Goal: Information Seeking & Learning: Learn about a topic

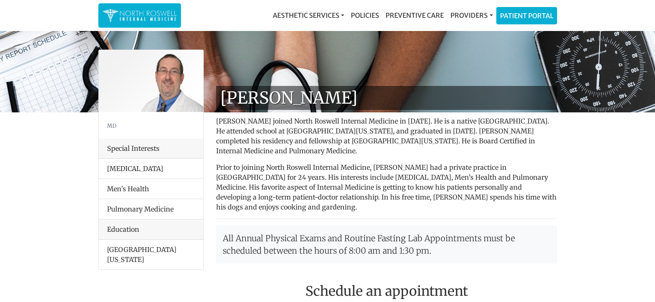
click at [141, 189] on li "Men’s Health" at bounding box center [151, 189] width 105 height 21
click at [128, 209] on li "Pulmonary Medicine" at bounding box center [151, 209] width 105 height 21
click at [127, 209] on li "Pulmonary Medicine" at bounding box center [151, 209] width 105 height 21
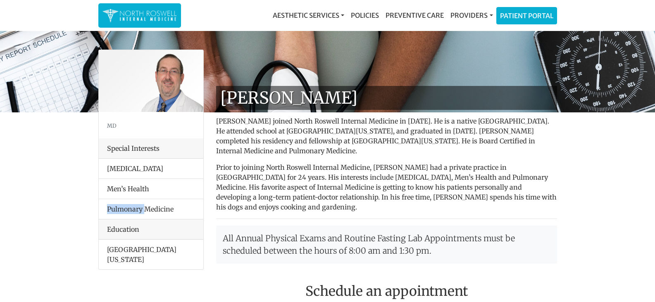
click at [127, 209] on li "Pulmonary Medicine" at bounding box center [151, 209] width 105 height 21
copy li "Pulmonary"
drag, startPoint x: 248, startPoint y: 96, endPoint x: 385, endPoint y: 96, distance: 136.5
click at [385, 96] on h1 "[PERSON_NAME]" at bounding box center [386, 98] width 341 height 24
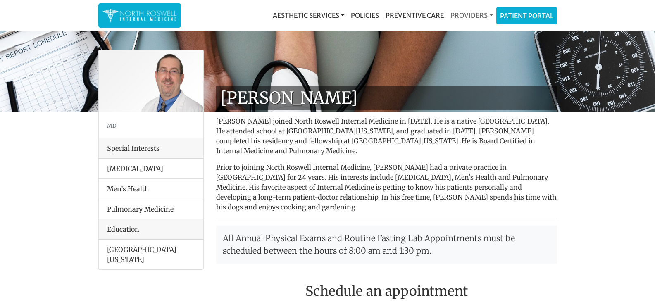
click at [484, 18] on link "Providers" at bounding box center [471, 15] width 49 height 17
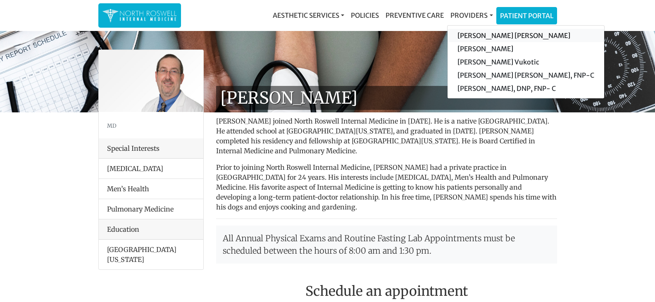
click at [483, 35] on link "[PERSON_NAME] [PERSON_NAME]" at bounding box center [526, 35] width 157 height 13
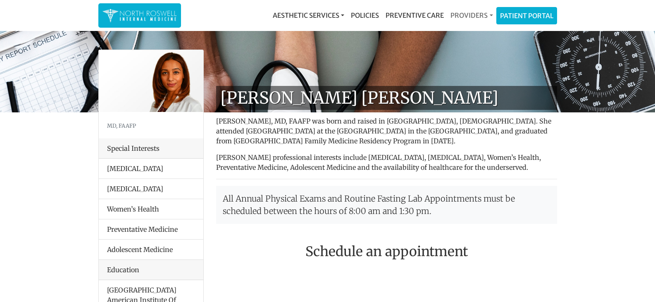
click at [471, 12] on link "Providers" at bounding box center [471, 15] width 49 height 17
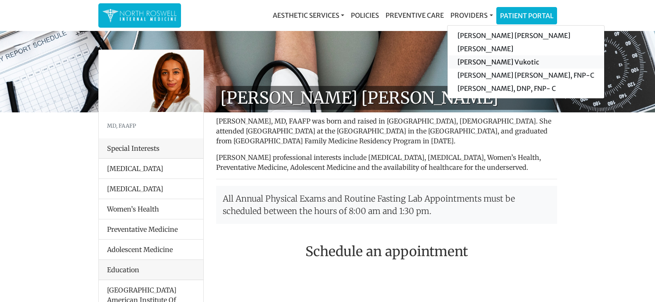
click at [478, 61] on link "[PERSON_NAME] Vukotic" at bounding box center [526, 61] width 157 height 13
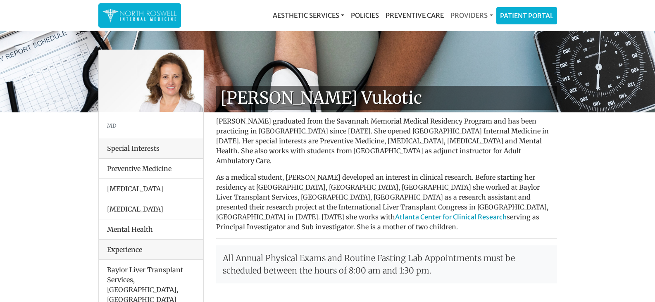
click at [470, 14] on link "Providers" at bounding box center [471, 15] width 49 height 17
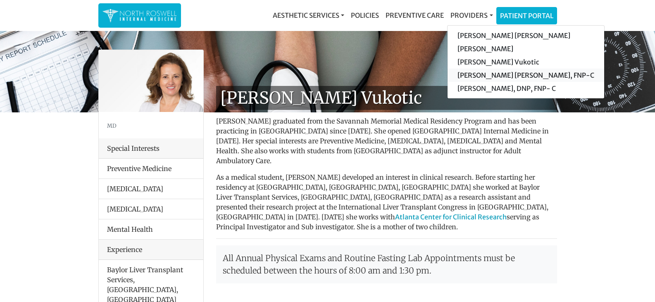
click at [478, 76] on link "[PERSON_NAME] [PERSON_NAME], FNP-C" at bounding box center [526, 75] width 157 height 13
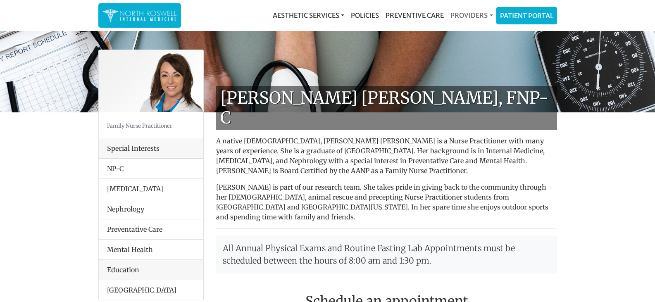
click at [471, 14] on link "Providers" at bounding box center [471, 15] width 49 height 17
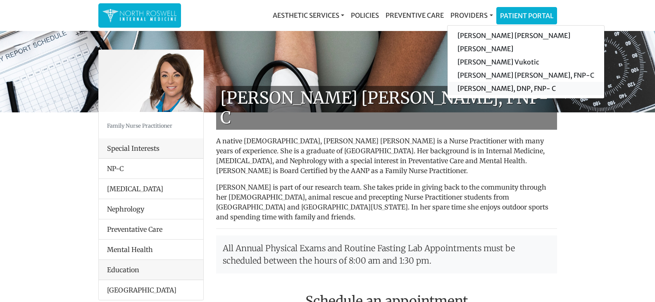
click at [470, 90] on link "[PERSON_NAME], DNP, FNP- C" at bounding box center [526, 88] width 157 height 13
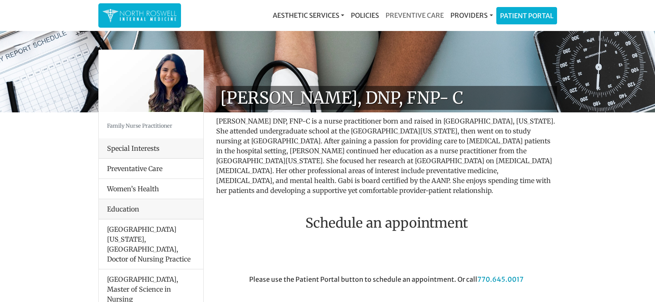
click at [406, 15] on link "Preventive Care" at bounding box center [414, 15] width 65 height 17
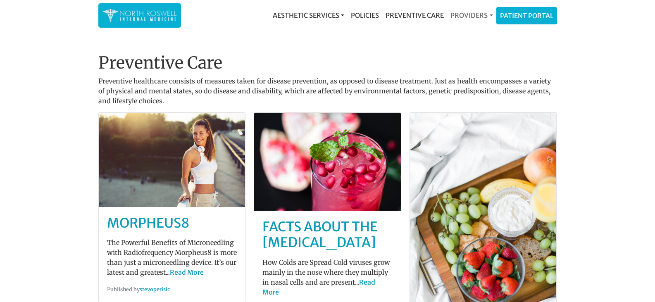
click at [484, 17] on link "Providers" at bounding box center [471, 15] width 49 height 17
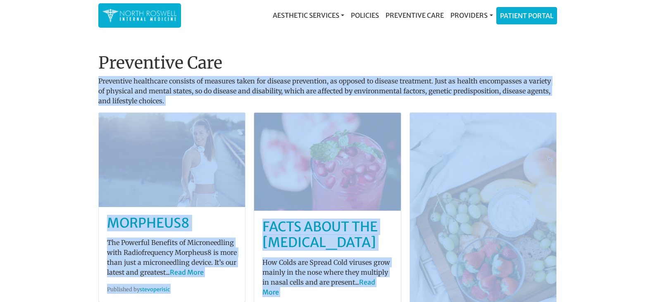
drag, startPoint x: 260, startPoint y: 60, endPoint x: 533, endPoint y: 187, distance: 301.0
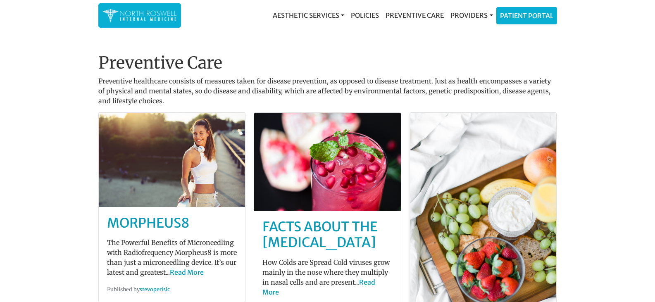
click at [358, 16] on link "Policies" at bounding box center [365, 15] width 35 height 17
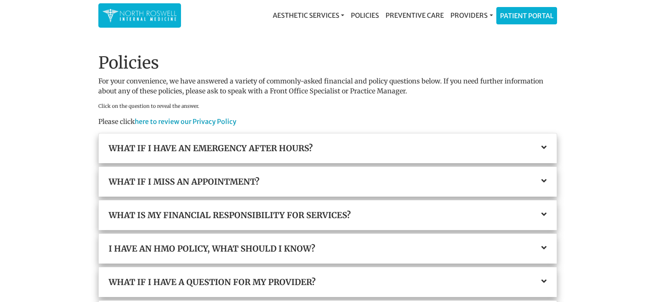
click at [545, 152] on h3 "What if I have an emergency after hours?" at bounding box center [328, 148] width 438 height 10
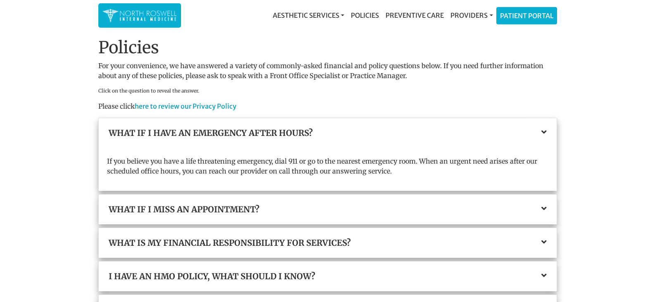
scroll to position [41, 0]
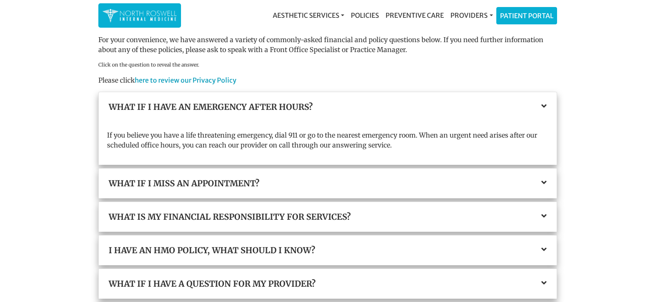
click at [546, 107] on icon at bounding box center [544, 106] width 5 height 8
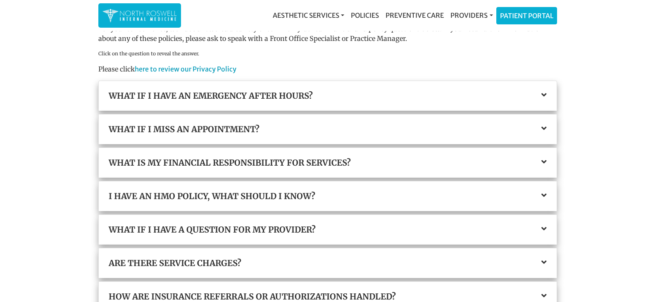
scroll to position [0, 0]
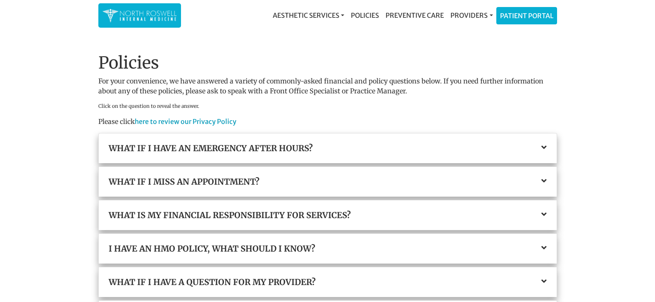
click at [431, 148] on h3 "What if I have an emergency after hours?" at bounding box center [328, 148] width 438 height 10
